Goal: Find specific fact: Find specific fact

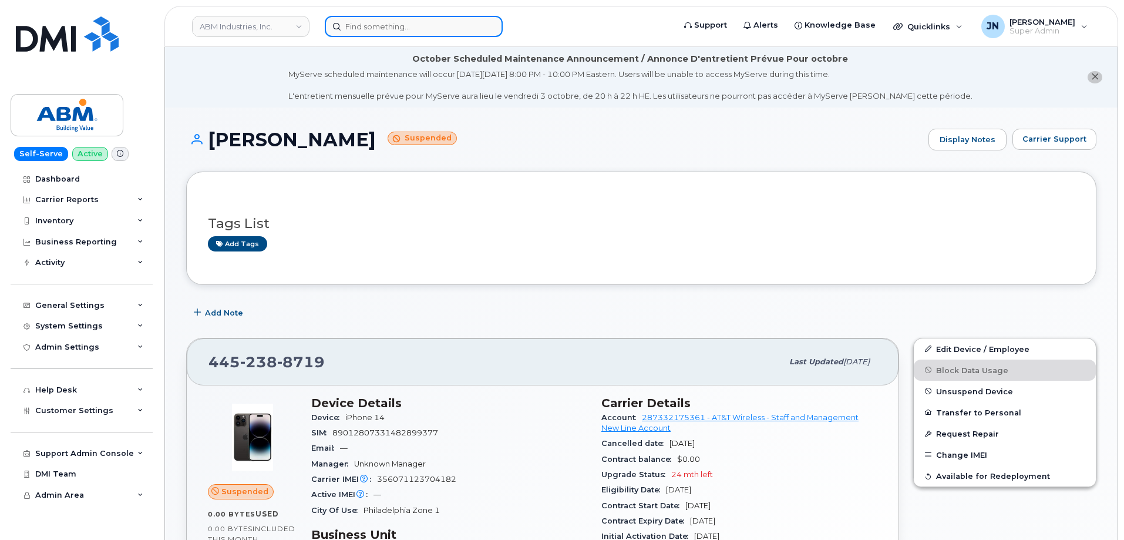
click at [456, 21] on input at bounding box center [414, 26] width 178 height 21
paste input "7134947367"
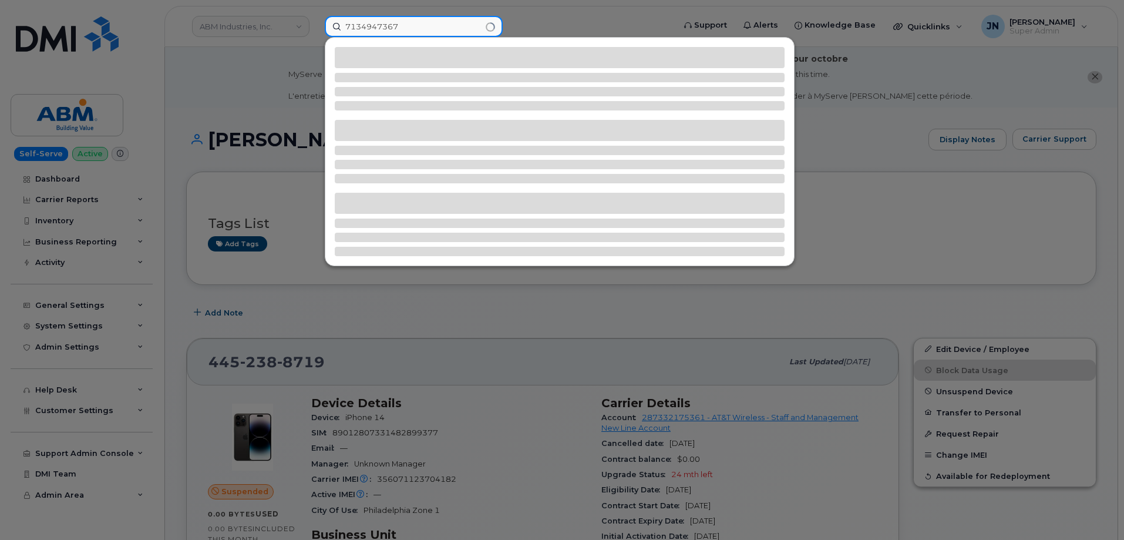
type input "7134947367"
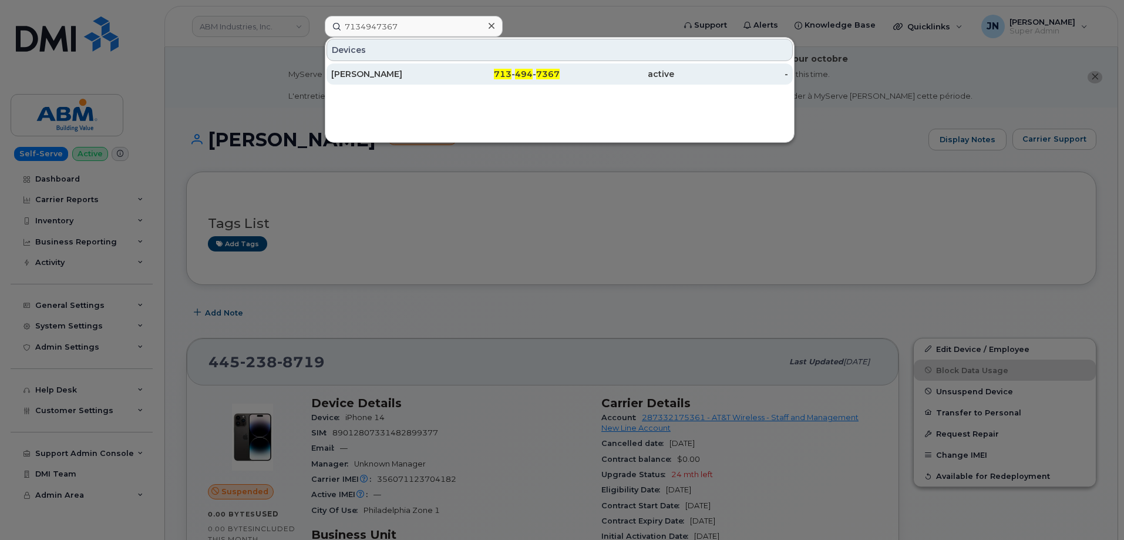
click at [514, 72] on div "713 - 494 - 7367" at bounding box center [503, 74] width 114 height 12
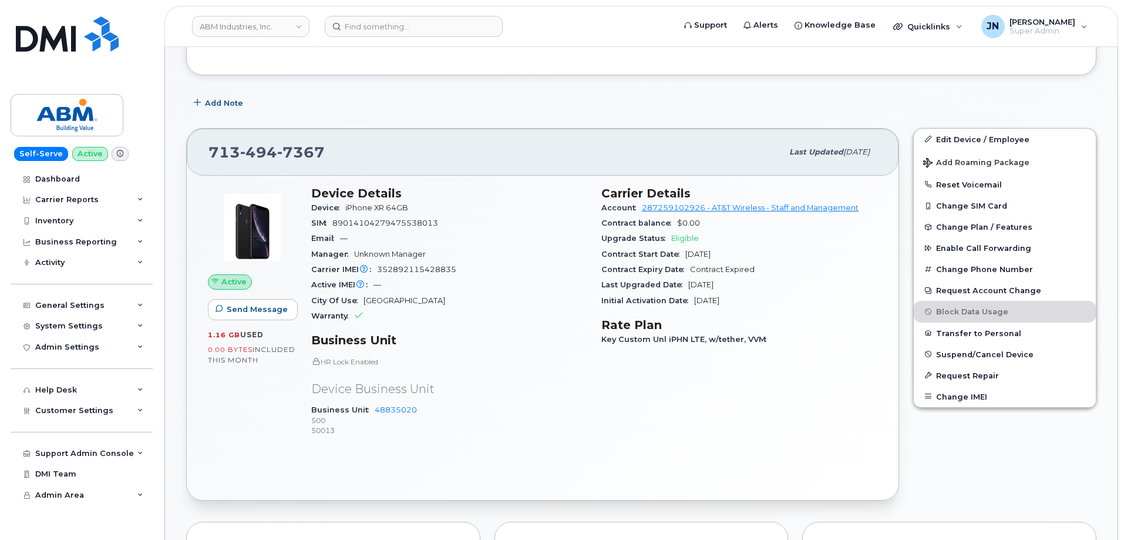
scroll to position [235, 0]
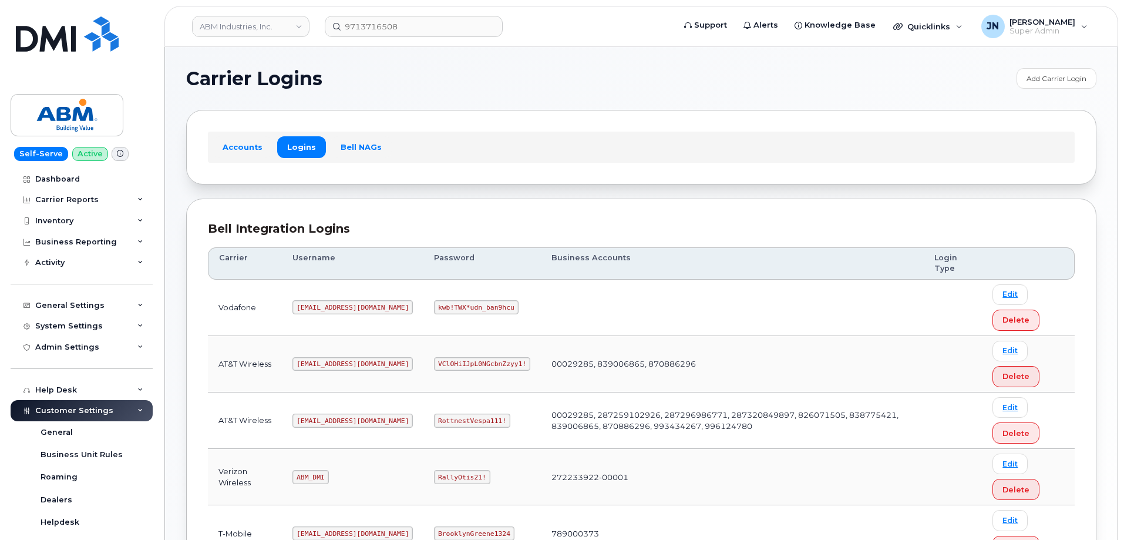
scroll to position [179, 0]
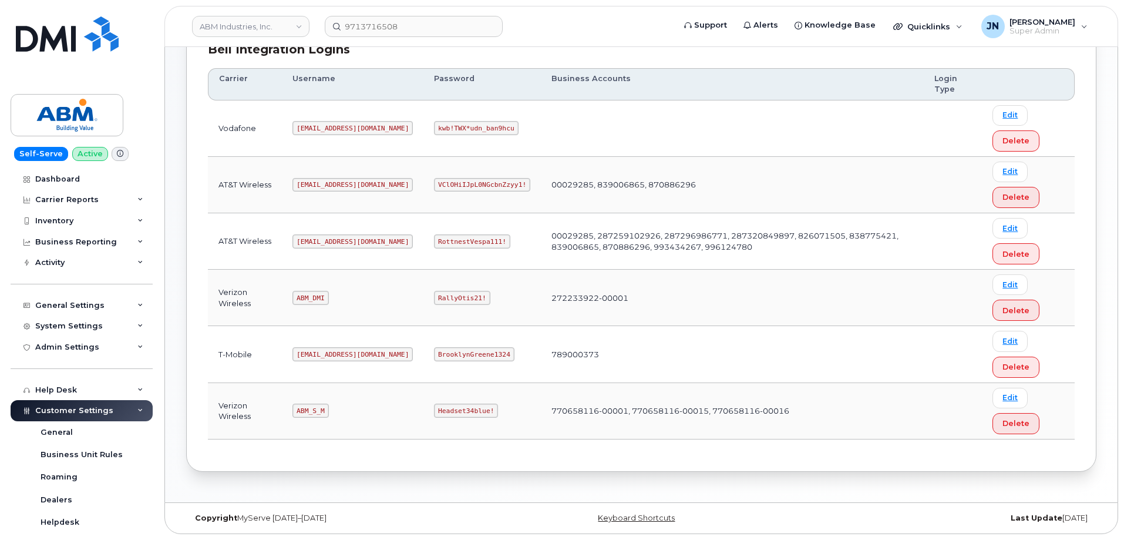
click at [318, 410] on code "ABM_S_M" at bounding box center [310, 410] width 36 height 14
copy code "ABM_S_M"
click at [434, 412] on code "Headset34blue!" at bounding box center [466, 410] width 64 height 14
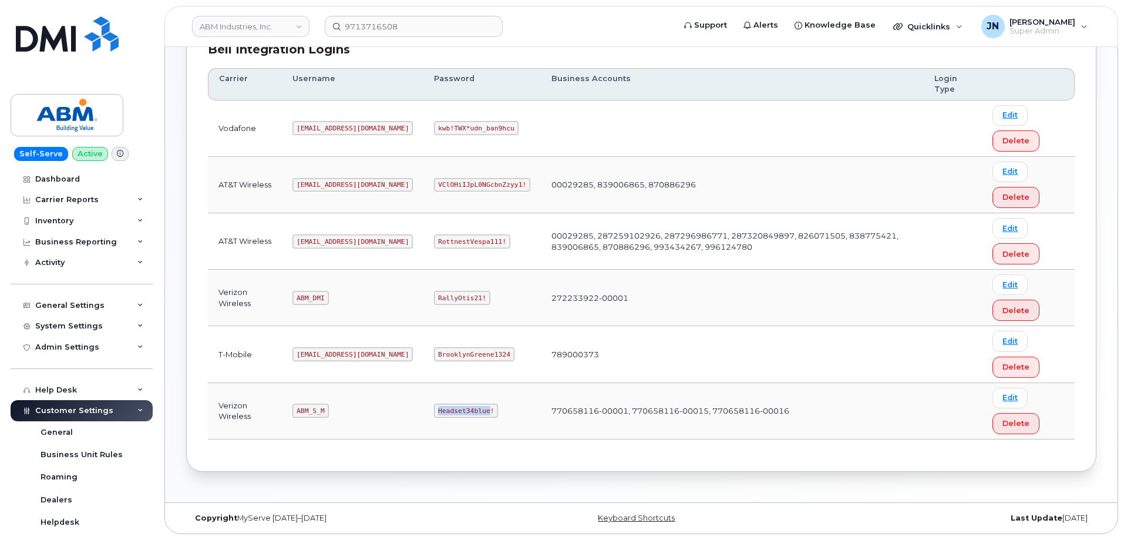
click at [434, 412] on code "Headset34blue!" at bounding box center [466, 410] width 64 height 14
copy code "Headset34blue!"
